Goal: Information Seeking & Learning: Learn about a topic

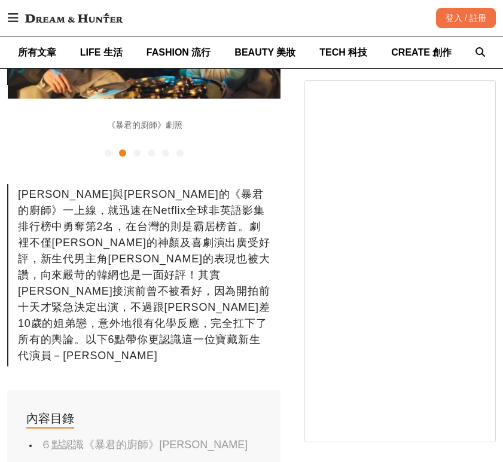
scroll to position [0, 273]
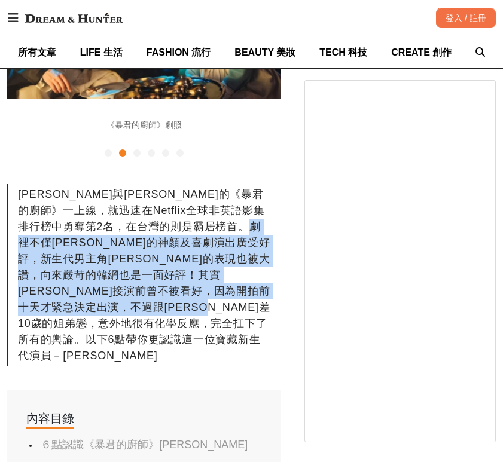
drag, startPoint x: 103, startPoint y: 187, endPoint x: 230, endPoint y: 281, distance: 158.2
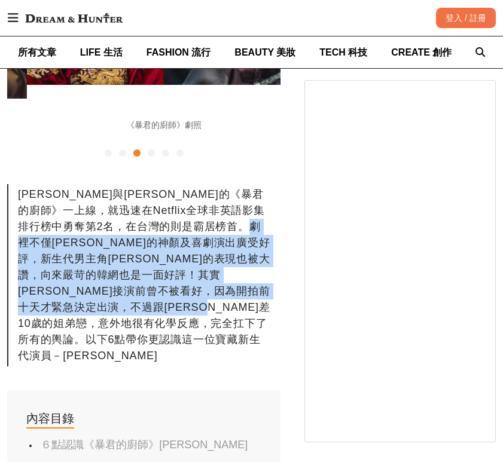
scroll to position [0, 546]
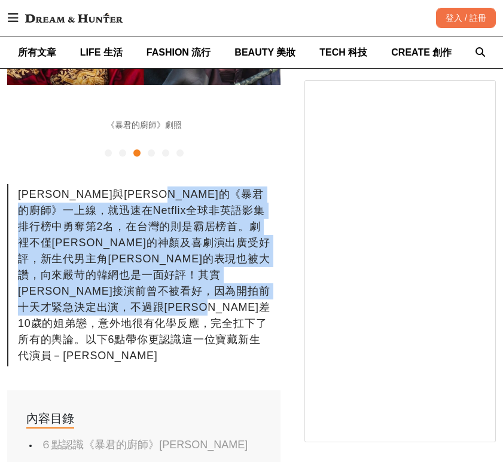
drag, startPoint x: 242, startPoint y: 142, endPoint x: 261, endPoint y: 280, distance: 138.8
click at [261, 280] on div "[PERSON_NAME]與[PERSON_NAME]的《暴君的廚師》一上線，就迅速在Netflix全球非英語影集排行榜中勇奪第2名，在台灣的則是霸居榜首。劇…" at bounding box center [143, 275] width 273 height 182
click at [172, 184] on div "[PERSON_NAME]與[PERSON_NAME]的《暴君的廚師》一上線，就迅速在Netflix全球非英語影集排行榜中勇奪第2名，在台灣的則是霸居榜首。劇…" at bounding box center [143, 275] width 273 height 182
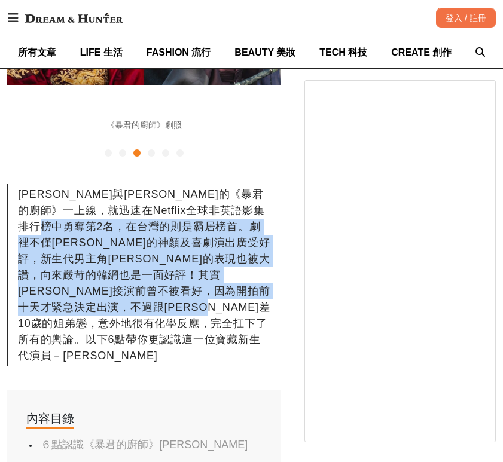
drag, startPoint x: 141, startPoint y: 168, endPoint x: 207, endPoint y: 279, distance: 129.5
click at [207, 279] on div "[PERSON_NAME]與[PERSON_NAME]的《暴君的廚師》一上線，就迅速在Netflix全球非英語影集排行榜中勇奪第2名，在台灣的則是霸居榜首。劇…" at bounding box center [143, 275] width 273 height 182
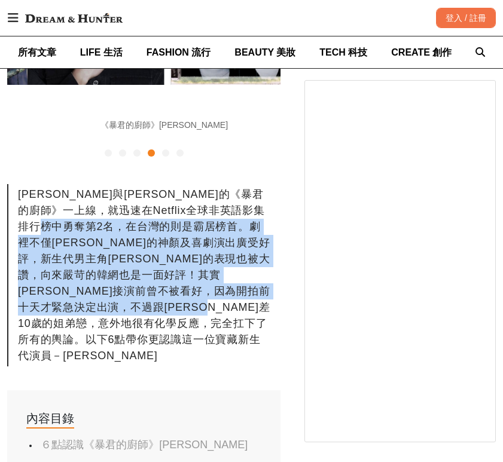
scroll to position [0, 820]
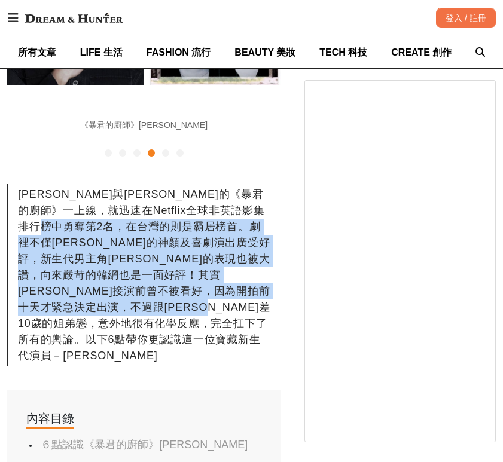
click at [205, 218] on div "[PERSON_NAME]與[PERSON_NAME]的《暴君的廚師》一上線，就迅速在Netflix全球非英語影集排行榜中勇奪第2名，在台灣的則是霸居榜首。劇…" at bounding box center [143, 275] width 273 height 182
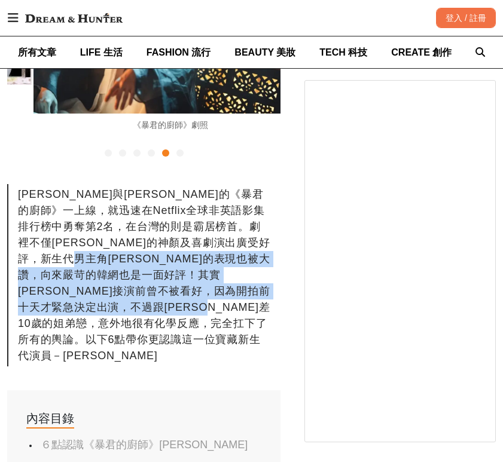
scroll to position [0, 1093]
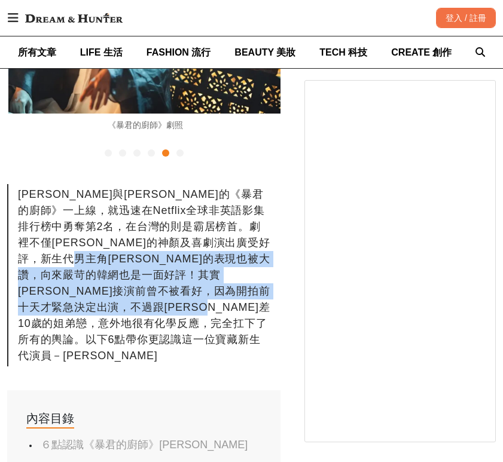
drag, startPoint x: 233, startPoint y: 203, endPoint x: 253, endPoint y: 283, distance: 81.9
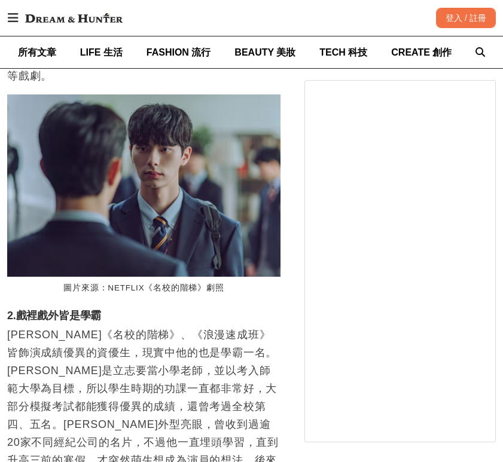
scroll to position [0, 1366]
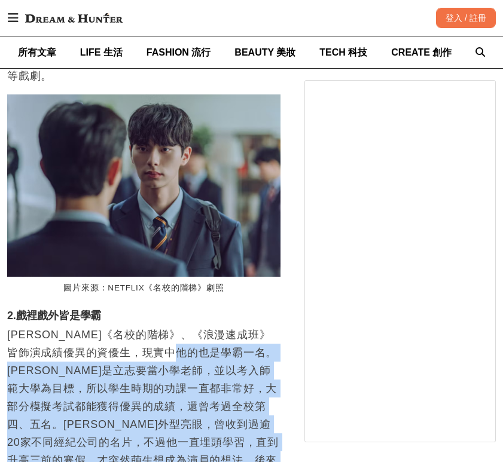
drag, startPoint x: 214, startPoint y: 190, endPoint x: 260, endPoint y: 330, distance: 147.3
click at [260, 330] on p "[PERSON_NAME]《名校的階梯》、《浪漫速成班》皆飾演成績優異的資優生，現實中他的也是學霸一名。[PERSON_NAME]是立志要當小學老師，並以考入…" at bounding box center [143, 424] width 273 height 197
click at [90, 326] on p "[PERSON_NAME]《名校的階梯》、《浪漫速成班》皆飾演成績優異的資優生，現實中他的也是學霸一名。[PERSON_NAME]是立志要當小學老師，並以考入…" at bounding box center [143, 424] width 273 height 197
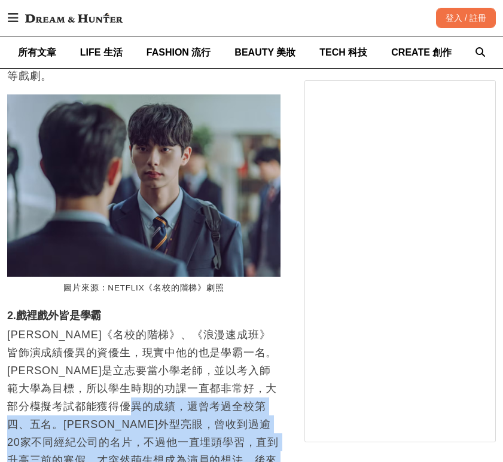
scroll to position [0, 273]
drag, startPoint x: 207, startPoint y: 245, endPoint x: 237, endPoint y: 335, distance: 95.7
click at [237, 335] on p "[PERSON_NAME]《名校的階梯》、《浪漫速成班》皆飾演成績優異的資優生，現實中他的也是學霸一名。[PERSON_NAME]是立志要當小學老師，並以考入…" at bounding box center [143, 424] width 273 height 197
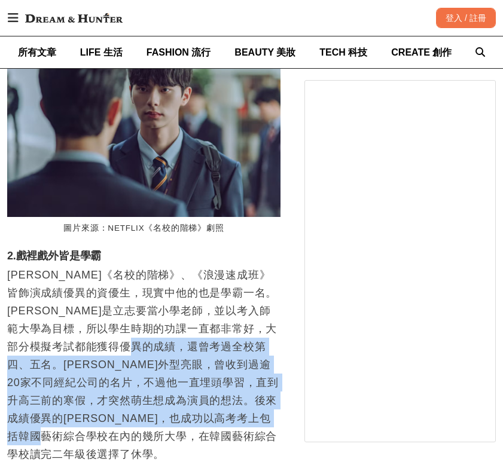
scroll to position [0, 546]
click at [199, 266] on p "[PERSON_NAME]《名校的階梯》、《浪漫速成班》皆飾演成績優異的資優生，現實中他的也是學霸一名。[PERSON_NAME]是立志要當小學老師，並以考入…" at bounding box center [143, 364] width 273 height 197
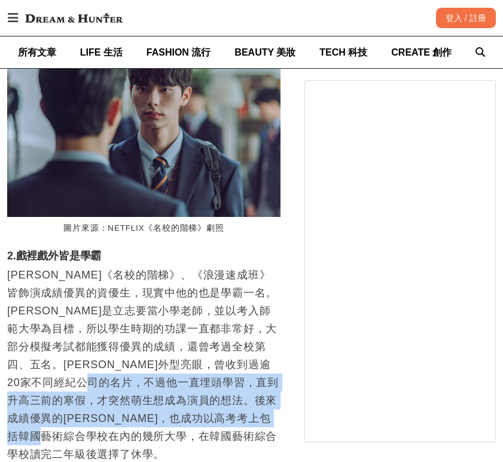
drag, startPoint x: 200, startPoint y: 218, endPoint x: 224, endPoint y: 277, distance: 64.1
click at [224, 277] on p "[PERSON_NAME]《名校的階梯》、《浪漫速成班》皆飾演成績優異的資優生，現實中他的也是學霸一名。[PERSON_NAME]是立志要當小學老師，並以考入…" at bounding box center [143, 364] width 273 height 197
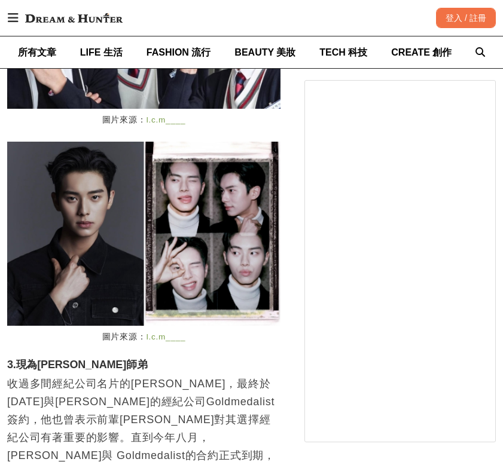
scroll to position [2272, 0]
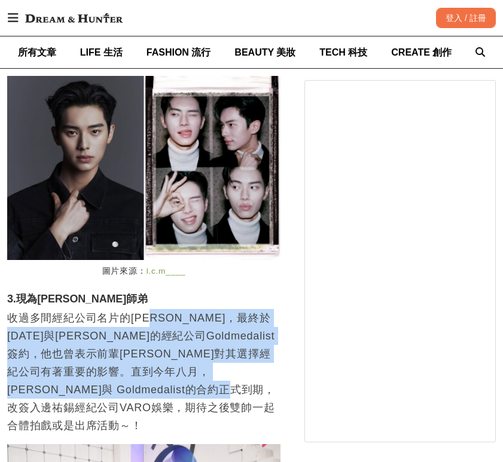
drag, startPoint x: 168, startPoint y: 134, endPoint x: 226, endPoint y: 235, distance: 116.5
click at [226, 309] on p "收過多間經紀公司名片的[PERSON_NAME]，最終於[DATE]與[PERSON_NAME]的經紀公司Goldmedalist簽約，他也曾表示前輩[PER…" at bounding box center [143, 372] width 273 height 126
click at [201, 309] on p "收過多間經紀公司名片的[PERSON_NAME]，最終於[DATE]與[PERSON_NAME]的經紀公司Goldmedalist簽約，他也曾表示前輩[PER…" at bounding box center [143, 372] width 273 height 126
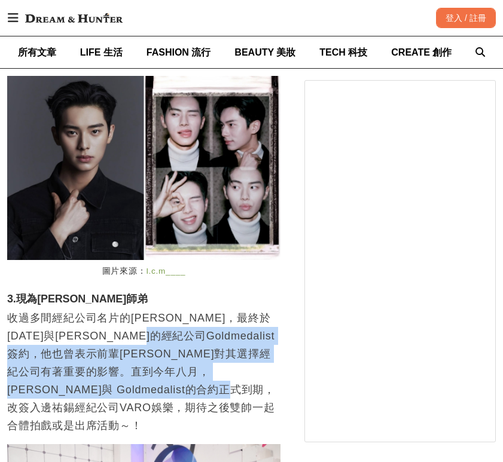
drag, startPoint x: 181, startPoint y: 155, endPoint x: 225, endPoint y: 237, distance: 93.1
click at [225, 309] on p "收過多間經紀公司名片的[PERSON_NAME]，最終於[DATE]與[PERSON_NAME]的經紀公司Goldmedalist簽約，他也曾表示前輩[PER…" at bounding box center [143, 372] width 273 height 126
click at [100, 309] on p "收過多間經紀公司名片的[PERSON_NAME]，最終於[DATE]與[PERSON_NAME]的經紀公司Goldmedalist簽約，他也曾表示前輩[PER…" at bounding box center [143, 372] width 273 height 126
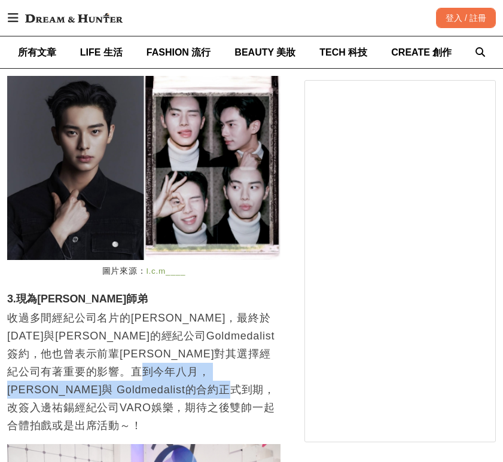
drag, startPoint x: 237, startPoint y: 191, endPoint x: 249, endPoint y: 229, distance: 39.5
click at [249, 309] on p "收過多間經紀公司名片的[PERSON_NAME]，最終於[DATE]與[PERSON_NAME]的經紀公司Goldmedalist簽約，他也曾表示前輩[PER…" at bounding box center [143, 372] width 273 height 126
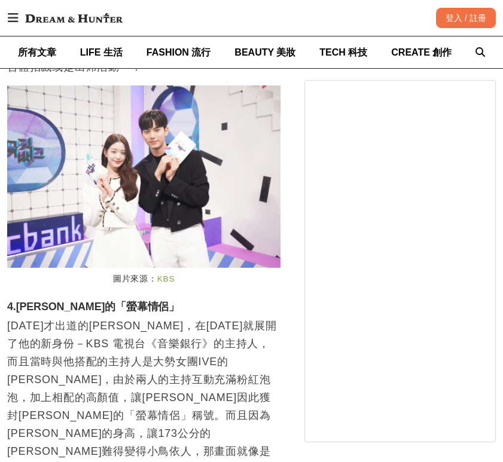
scroll to position [0, 1366]
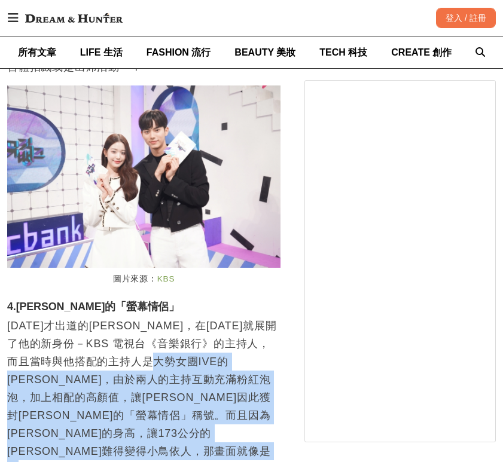
drag, startPoint x: 206, startPoint y: 161, endPoint x: 217, endPoint y: 274, distance: 113.0
click at [217, 317] on p "[DATE]才出道的[PERSON_NAME]，在[DATE]就展開了他的新身份－KBS 電視台《音樂銀行》的主持人，而且當時與他搭配的主持人是大勢女團IVE…" at bounding box center [143, 415] width 273 height 197
click at [224, 317] on p "[DATE]才出道的[PERSON_NAME]，在[DATE]就展開了他的新身份－KBS 電視台《音樂銀行》的主持人，而且當時與他搭配的主持人是大勢女團IVE…" at bounding box center [143, 415] width 273 height 197
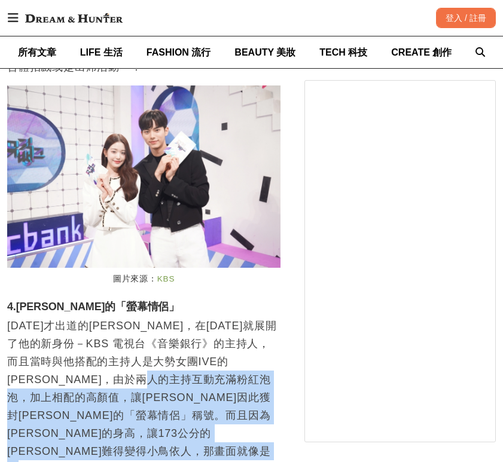
drag, startPoint x: 224, startPoint y: 182, endPoint x: 240, endPoint y: 273, distance: 92.3
click at [243, 317] on p "[DATE]才出道的[PERSON_NAME]，在[DATE]就展開了他的新身份－KBS 電視台《音樂銀行》的主持人，而且當時與他搭配的主持人是大勢女團IVE…" at bounding box center [143, 415] width 273 height 197
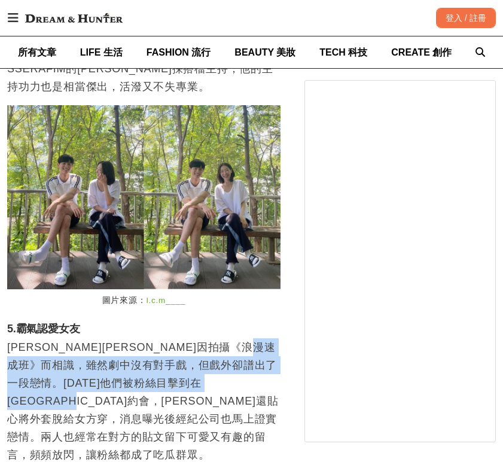
scroll to position [0, 0]
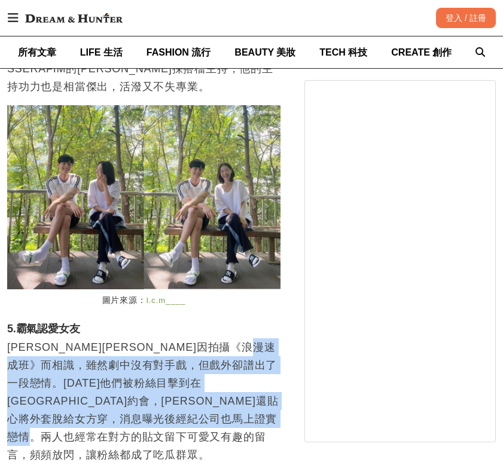
drag, startPoint x: 82, startPoint y: 135, endPoint x: 193, endPoint y: 209, distance: 132.8
click at [193, 338] on p "[PERSON_NAME][PERSON_NAME]因拍攝《浪漫速成班》而相識，雖然劇中沒有對手戲，但戲外卻譜出了一段戀情。[DATE]他們被粉絲目擊到在[G…" at bounding box center [143, 401] width 273 height 126
click at [212, 338] on p "[PERSON_NAME][PERSON_NAME]因拍攝《浪漫速成班》而相識，雖然劇中沒有對手戲，但戲外卻譜出了一段戀情。[DATE]他們被粉絲目擊到在[G…" at bounding box center [143, 401] width 273 height 126
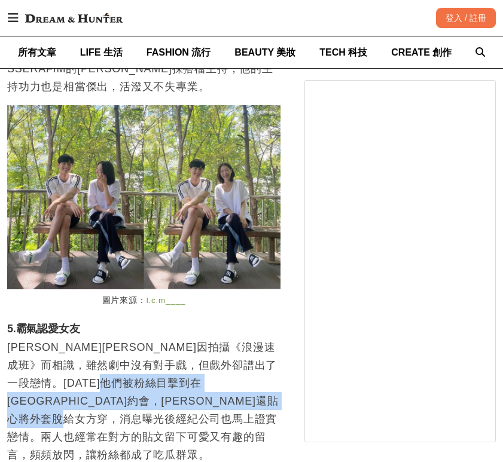
scroll to position [0, 273]
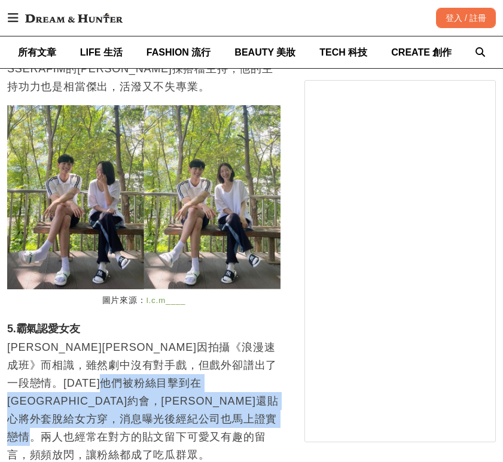
drag, startPoint x: 212, startPoint y: 146, endPoint x: 220, endPoint y: 209, distance: 63.3
click at [220, 338] on p "[PERSON_NAME][PERSON_NAME]因拍攝《浪漫速成班》而相識，雖然劇中沒有對手戲，但戲外卻譜出了一段戀情。[DATE]他們被粉絲目擊到在[G…" at bounding box center [143, 401] width 273 height 126
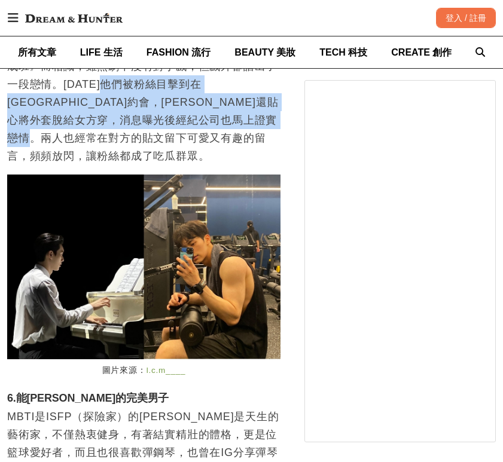
scroll to position [0, 820]
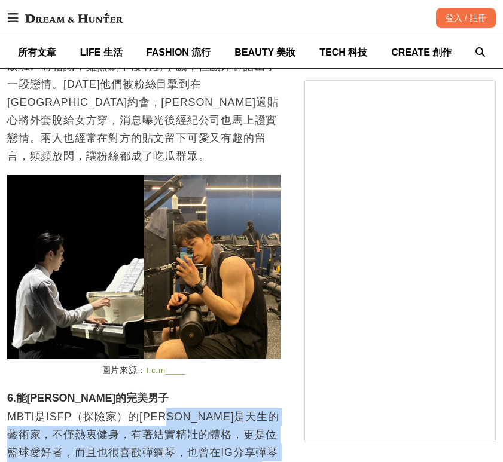
drag, startPoint x: 181, startPoint y: 160, endPoint x: 214, endPoint y: 273, distance: 117.1
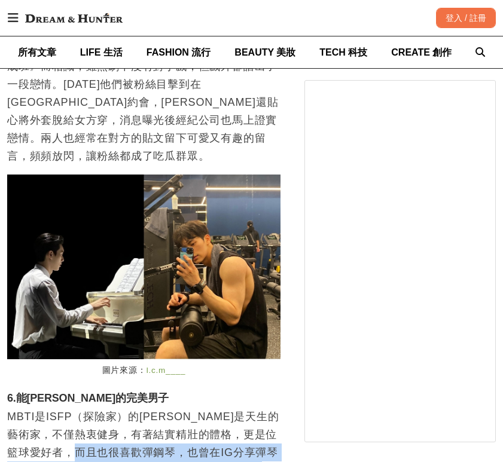
drag, startPoint x: 143, startPoint y: 201, endPoint x: 178, endPoint y: 280, distance: 86.0
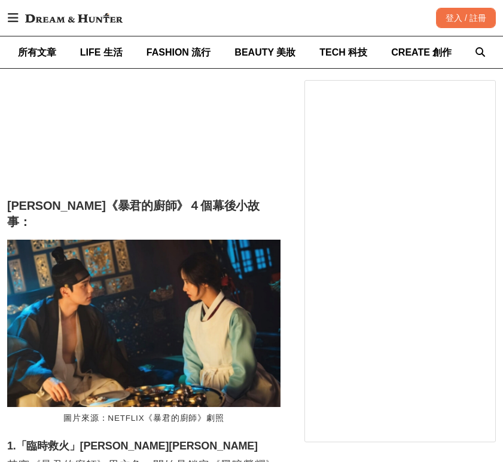
scroll to position [0, 273]
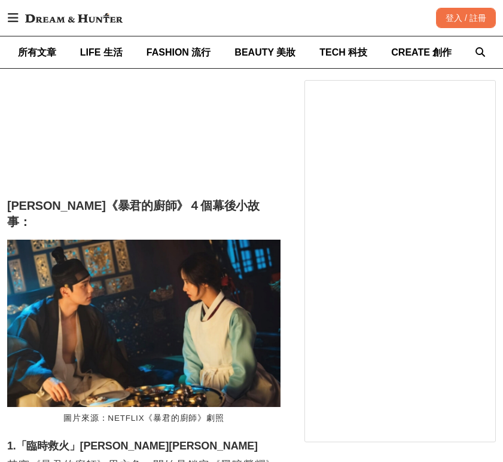
drag, startPoint x: 142, startPoint y: 233, endPoint x: 181, endPoint y: 275, distance: 57.5
drag, startPoint x: 207, startPoint y: 265, endPoint x: 112, endPoint y: 329, distance: 114.2
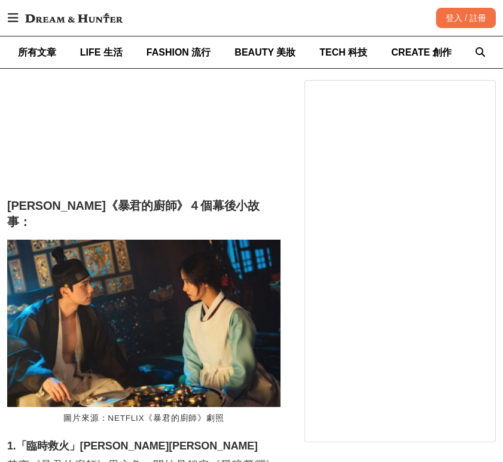
drag, startPoint x: 108, startPoint y: 319, endPoint x: 228, endPoint y: 395, distance: 142.5
drag, startPoint x: 227, startPoint y: 355, endPoint x: 250, endPoint y: 399, distance: 50.5
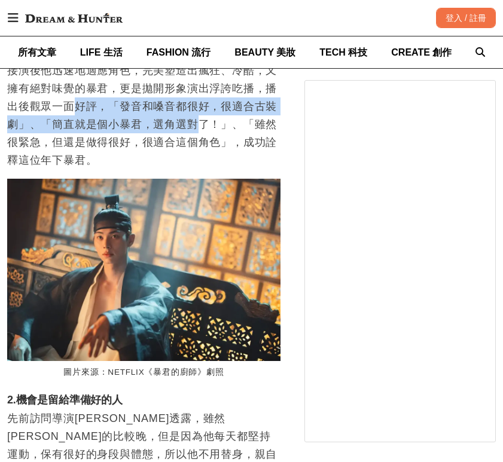
scroll to position [0, 1093]
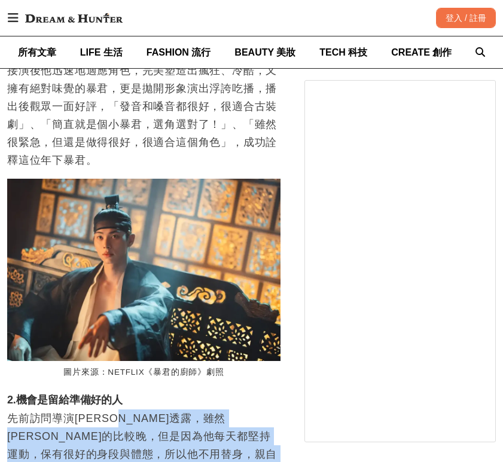
drag, startPoint x: 146, startPoint y: 112, endPoint x: 240, endPoint y: 210, distance: 135.3
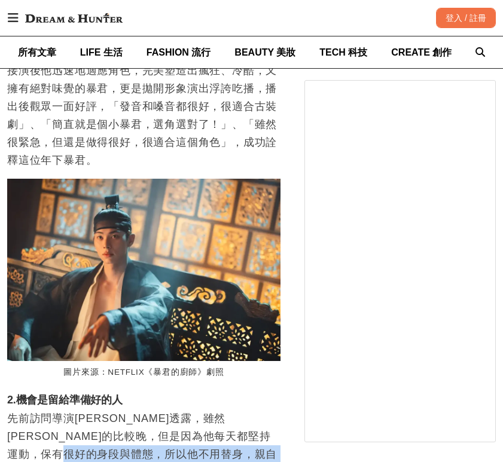
drag, startPoint x: 118, startPoint y: 150, endPoint x: 240, endPoint y: 206, distance: 134.6
drag, startPoint x: 151, startPoint y: 189, endPoint x: 155, endPoint y: 200, distance: 11.5
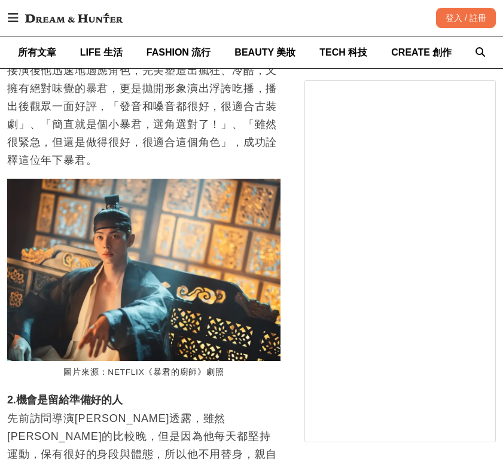
drag, startPoint x: 153, startPoint y: 182, endPoint x: 239, endPoint y: 208, distance: 89.3
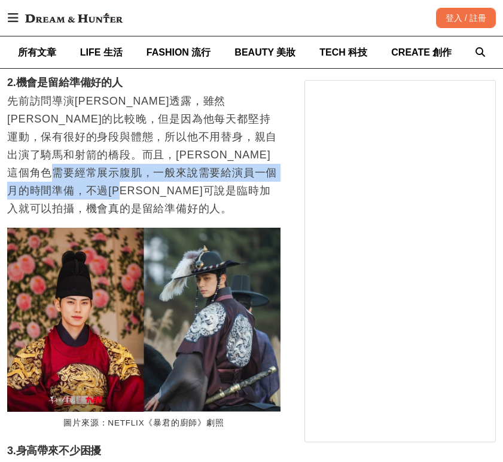
scroll to position [4723, 0]
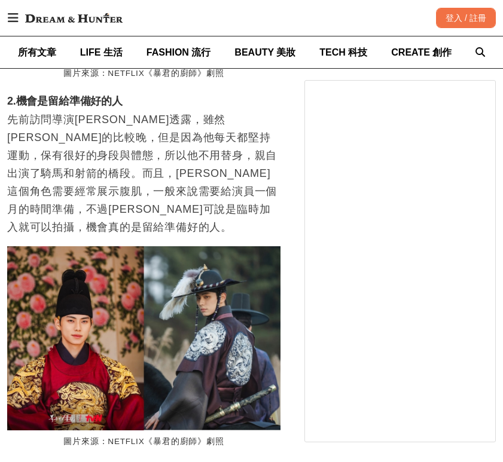
drag, startPoint x: 130, startPoint y: 164, endPoint x: 228, endPoint y: 228, distance: 116.7
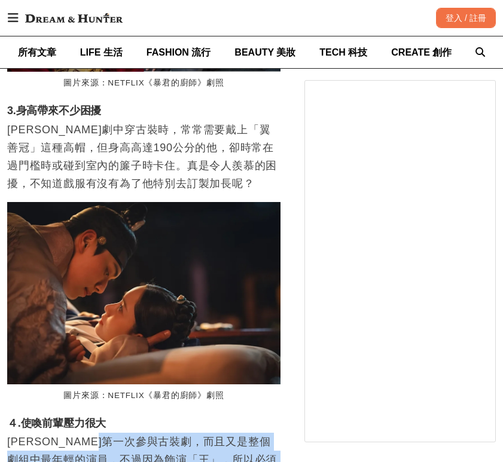
scroll to position [0, 820]
drag, startPoint x: 138, startPoint y: 117, endPoint x: 222, endPoint y: 202, distance: 119.6
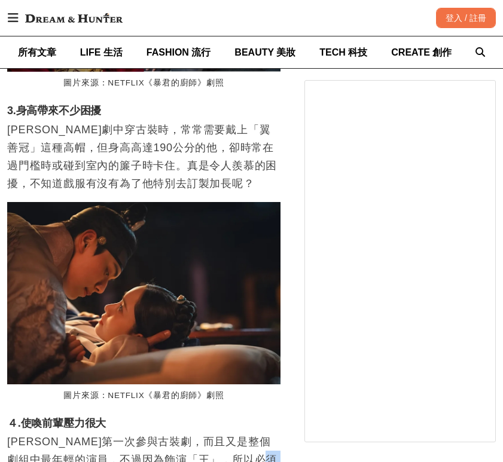
scroll to position [0, 1093]
drag, startPoint x: 39, startPoint y: 157, endPoint x: 135, endPoint y: 219, distance: 114.4
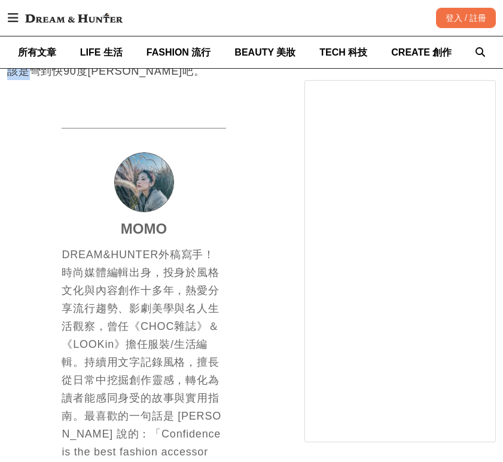
scroll to position [5560, 0]
